Goal: Navigation & Orientation: Find specific page/section

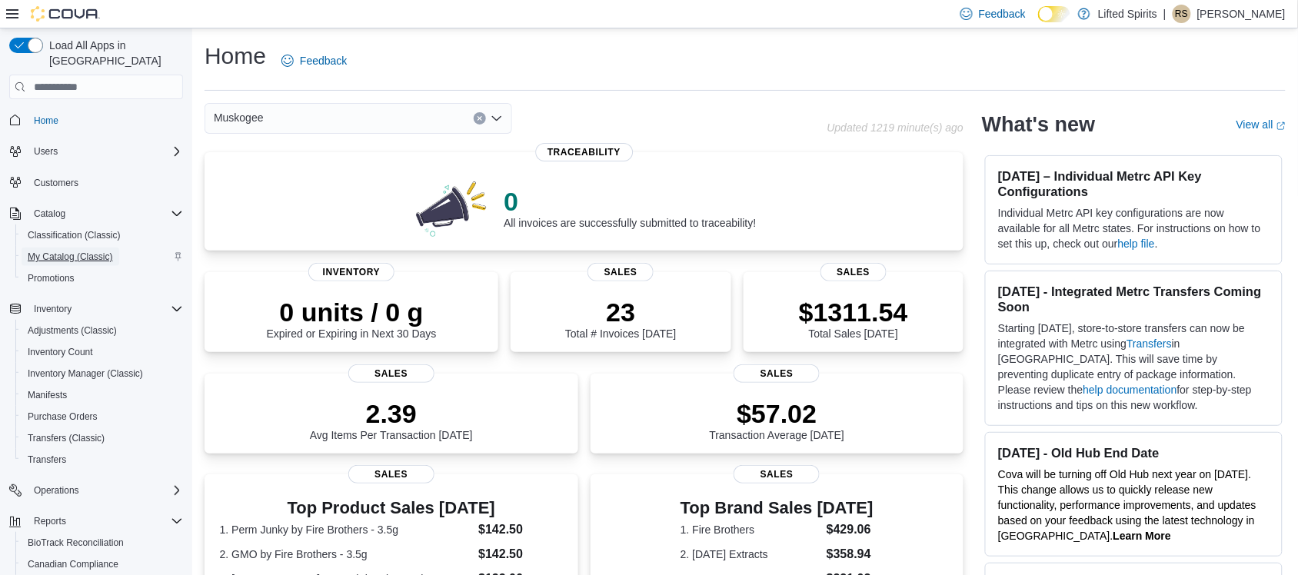
click at [47, 248] on span "My Catalog (Classic)" at bounding box center [70, 257] width 85 height 18
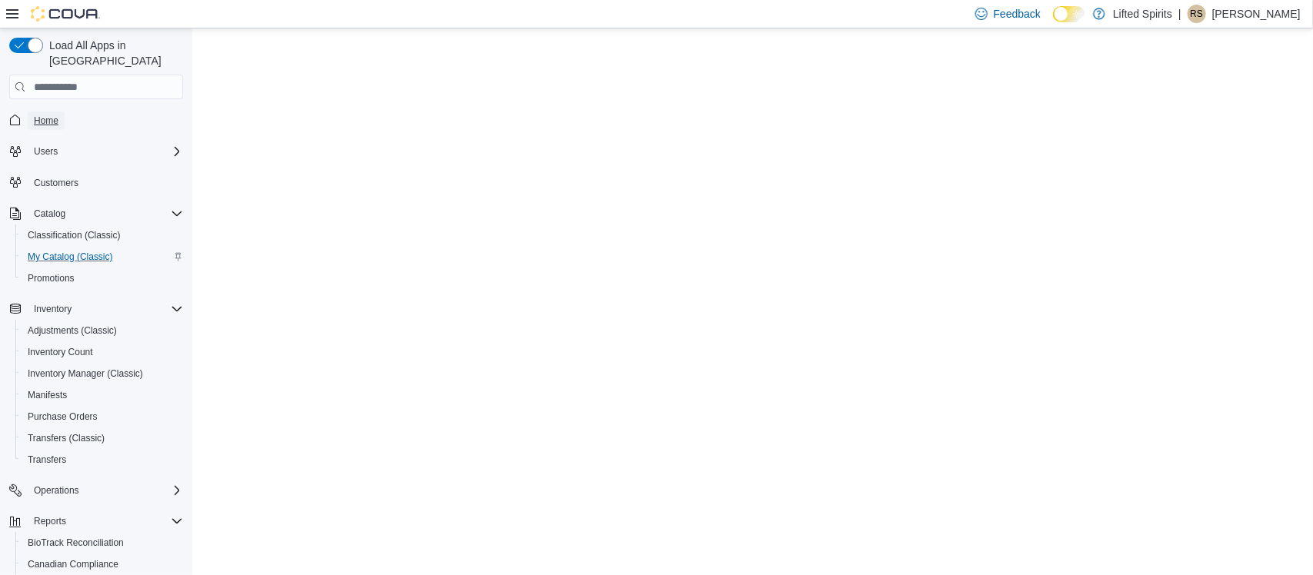
click at [44, 115] on span "Home" at bounding box center [46, 121] width 25 height 12
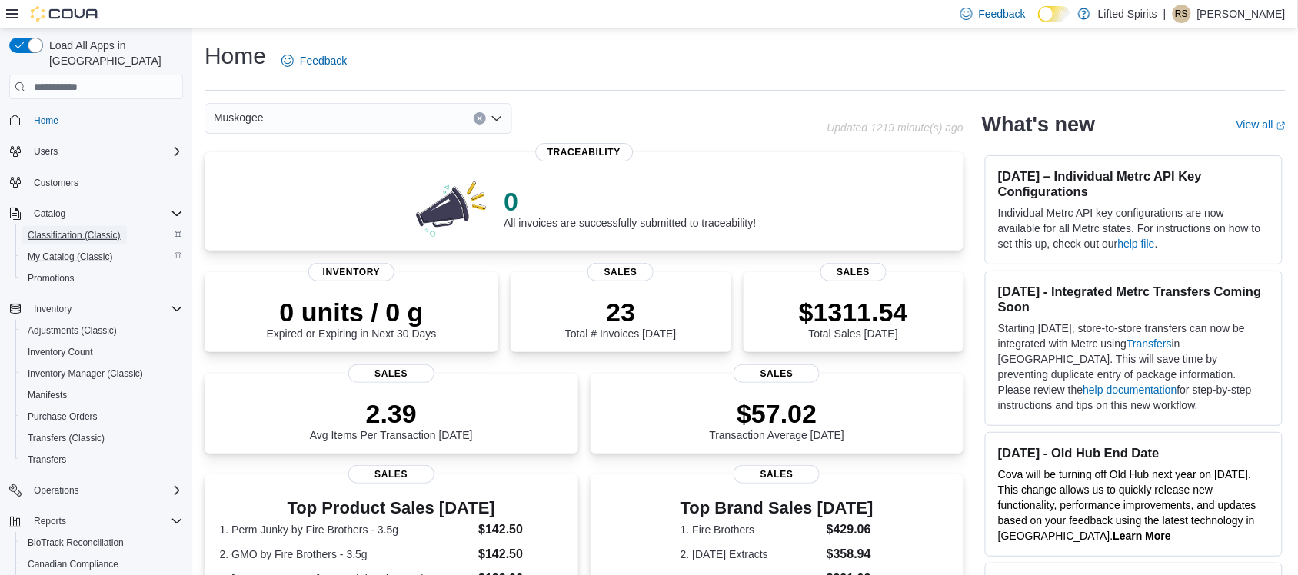
click at [92, 229] on span "Classification (Classic)" at bounding box center [74, 235] width 93 height 12
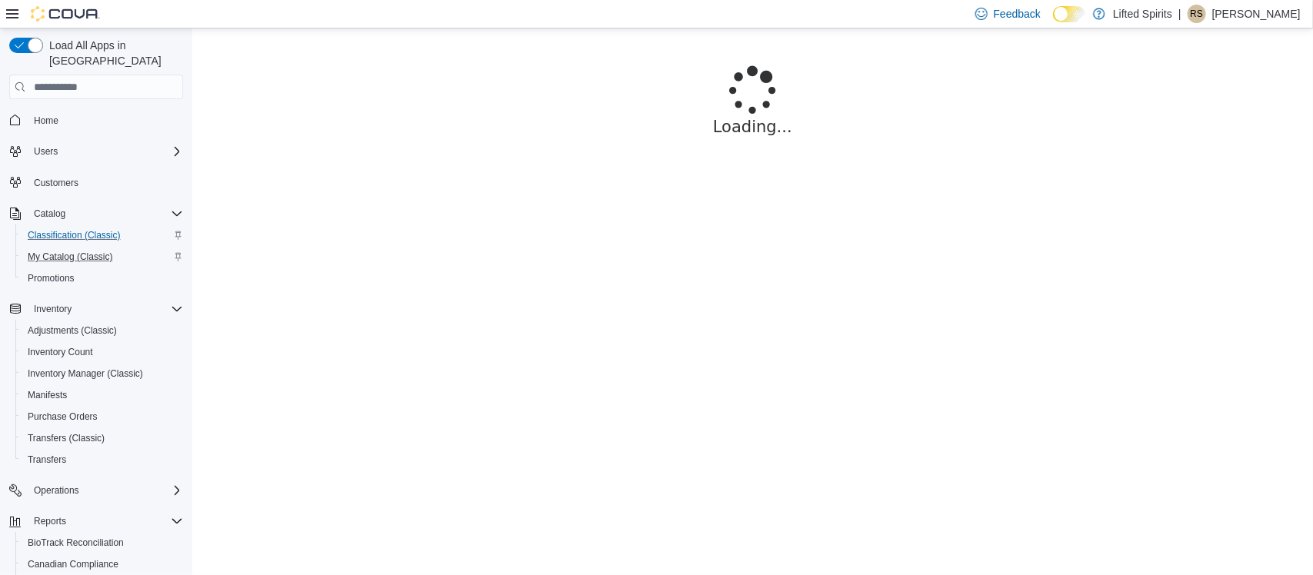
click at [1259, 21] on p "[PERSON_NAME]" at bounding box center [1256, 14] width 88 height 18
click at [1209, 145] on span "Sign Out" at bounding box center [1202, 146] width 42 height 15
